Goal: Communication & Community: Answer question/provide support

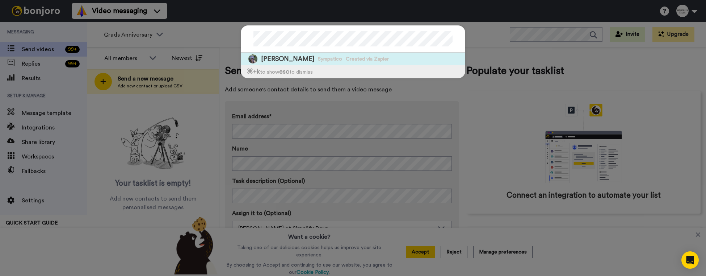
click at [301, 59] on span "[PERSON_NAME]" at bounding box center [287, 58] width 53 height 9
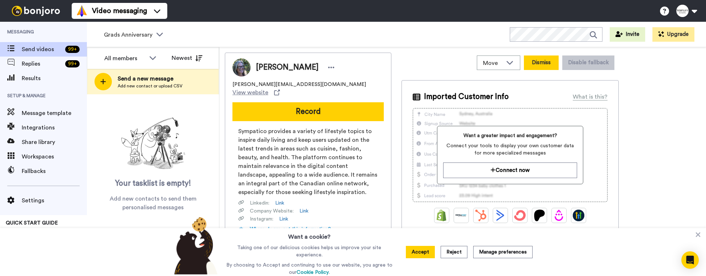
click at [537, 66] on button "Dismiss" at bounding box center [541, 62] width 35 height 14
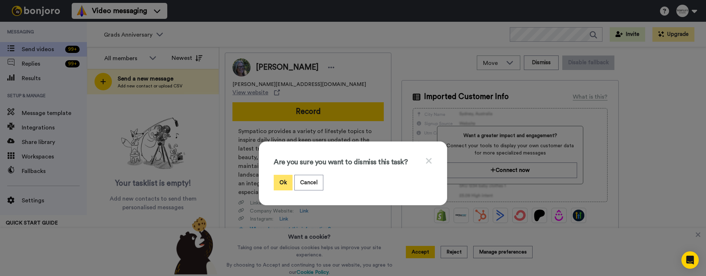
click at [276, 182] on button "Ok" at bounding box center [283, 183] width 19 height 16
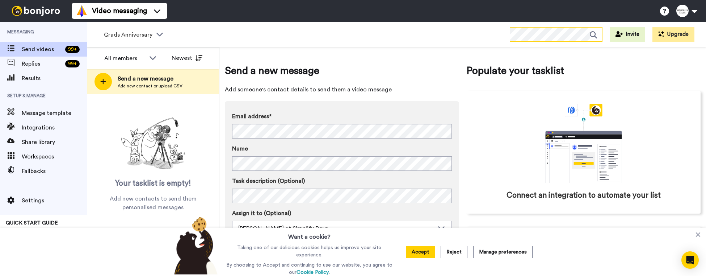
click at [596, 35] on icon at bounding box center [596, 35] width 12 height 14
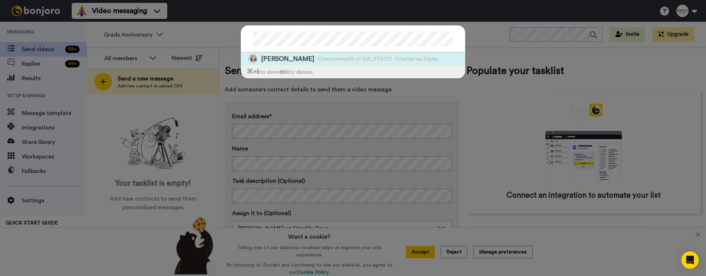
click at [279, 58] on span "[PERSON_NAME]" at bounding box center [287, 58] width 53 height 9
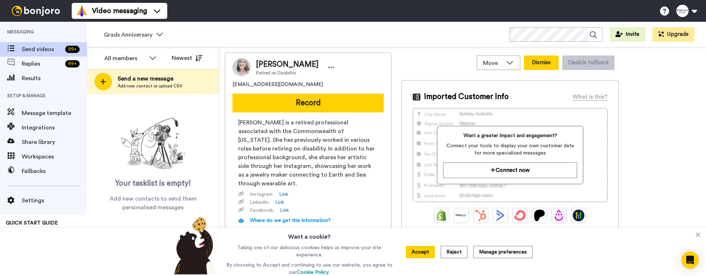
click at [534, 63] on button "Dismiss" at bounding box center [541, 62] width 35 height 14
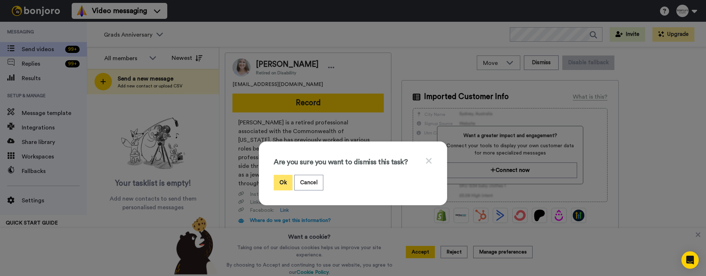
click at [278, 185] on button "Ok" at bounding box center [283, 183] width 19 height 16
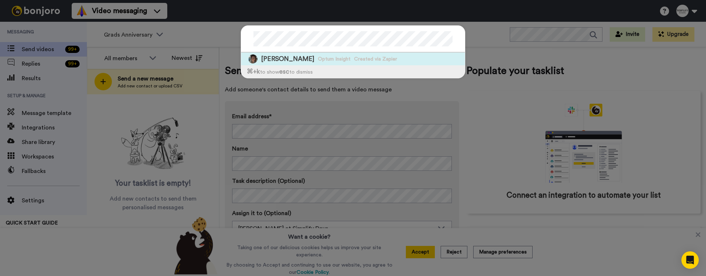
click at [318, 58] on span "Optum Insight" at bounding box center [334, 58] width 33 height 7
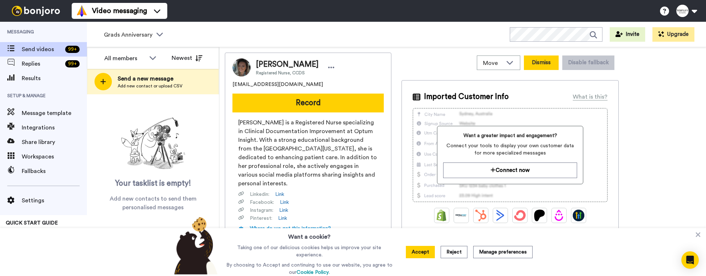
click at [541, 62] on button "Dismiss" at bounding box center [541, 62] width 35 height 14
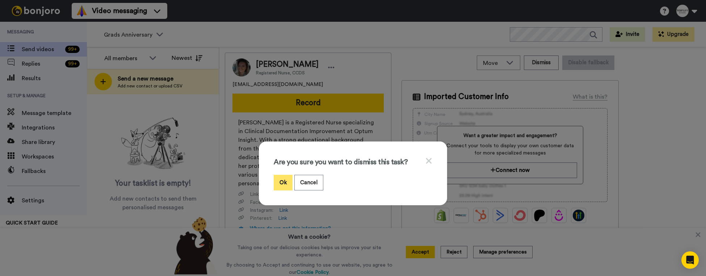
click at [280, 180] on button "Ok" at bounding box center [283, 183] width 19 height 16
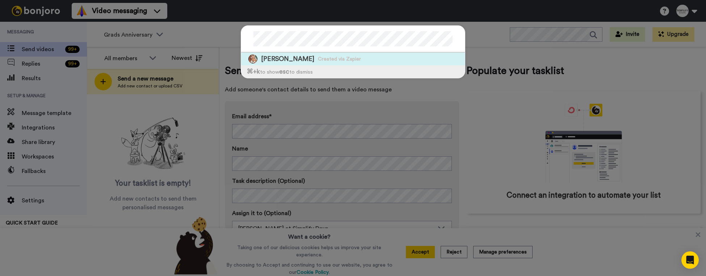
click at [326, 58] on span "Created via Zapier" at bounding box center [339, 58] width 43 height 7
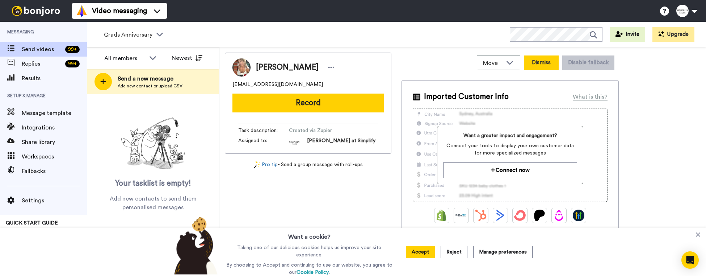
click at [544, 64] on button "Dismiss" at bounding box center [541, 62] width 35 height 14
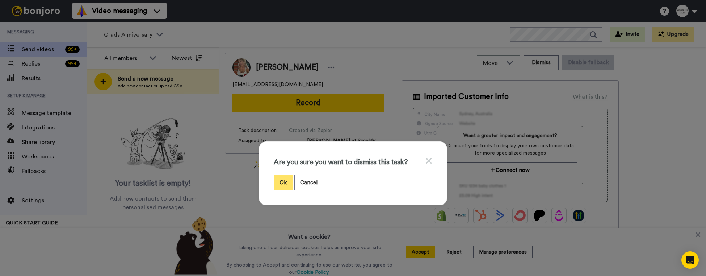
click at [279, 182] on button "Ok" at bounding box center [283, 183] width 19 height 16
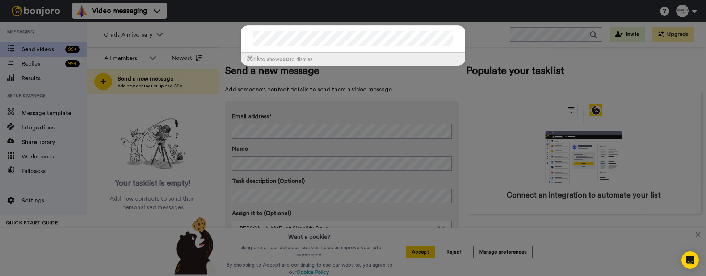
click at [483, 61] on div "⌘ +k to show esc to dismiss" at bounding box center [353, 138] width 706 height 276
click at [453, 86] on div "⌘ +k to show esc to dismiss" at bounding box center [353, 138] width 706 height 276
